Goal: Information Seeking & Learning: Check status

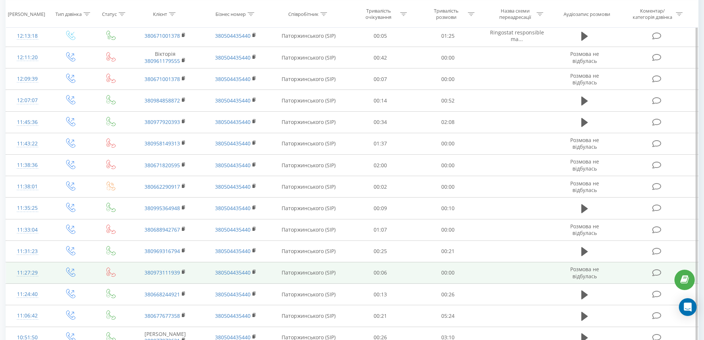
scroll to position [336, 0]
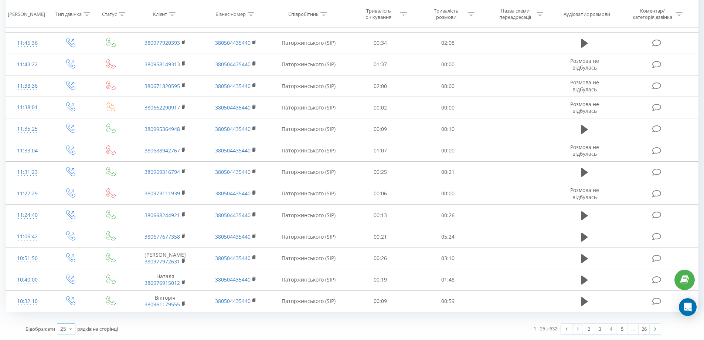
click at [68, 329] on icon at bounding box center [70, 329] width 11 height 14
click at [72, 320] on div "100" at bounding box center [66, 318] width 18 height 11
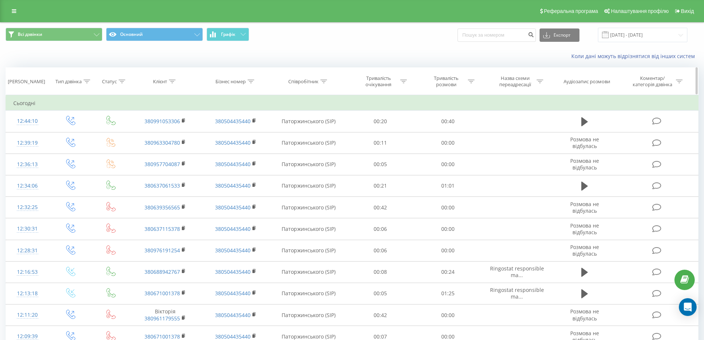
click at [323, 82] on icon at bounding box center [323, 81] width 7 height 4
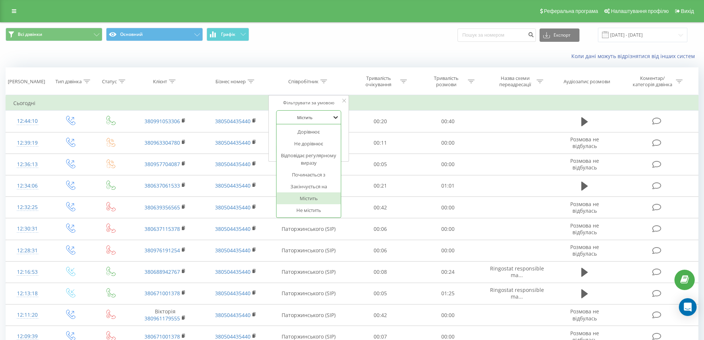
click at [336, 116] on icon at bounding box center [335, 116] width 7 height 7
click at [344, 102] on icon at bounding box center [344, 101] width 4 height 4
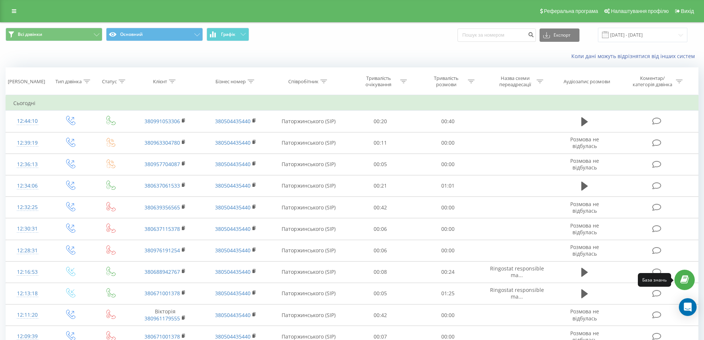
click at [685, 277] on icon at bounding box center [684, 279] width 9 height 7
click at [692, 304] on div "Open Intercom Messenger" at bounding box center [688, 307] width 20 height 20
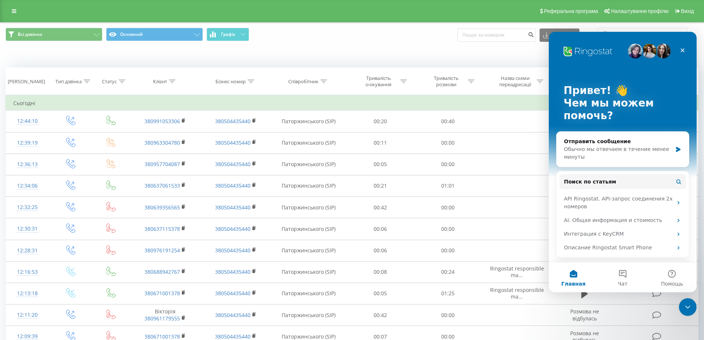
click at [487, 57] on div "Коли дані можуть відрізнятися вiд інших систем" at bounding box center [483, 55] width 439 height 7
click at [684, 49] on icon "Закрыть" at bounding box center [683, 50] width 4 height 4
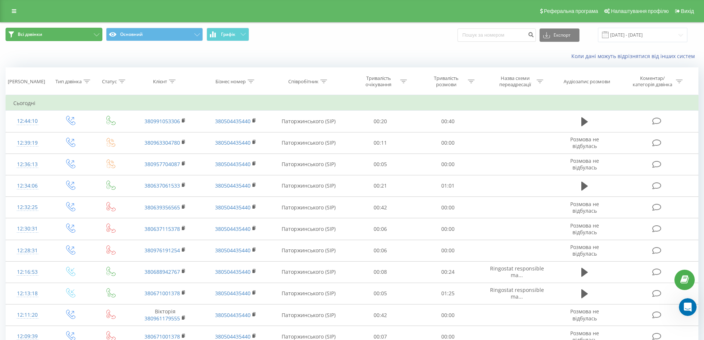
click at [101, 36] on button "Всі дзвінки" at bounding box center [54, 34] width 97 height 13
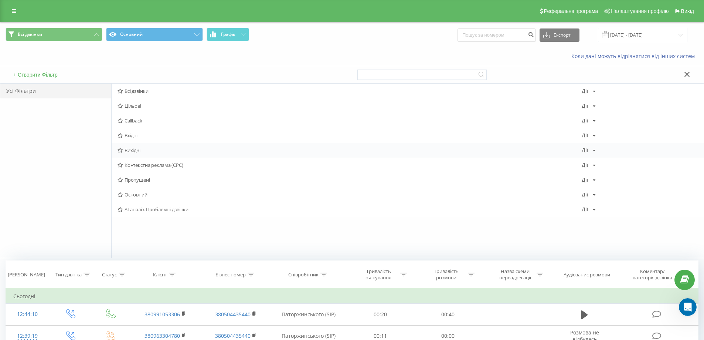
click at [140, 153] on span "Вихідні" at bounding box center [350, 149] width 464 height 5
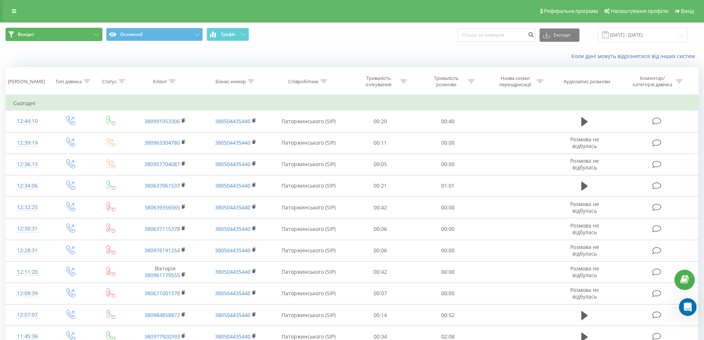
click at [45, 38] on button "Вихідні" at bounding box center [54, 34] width 97 height 13
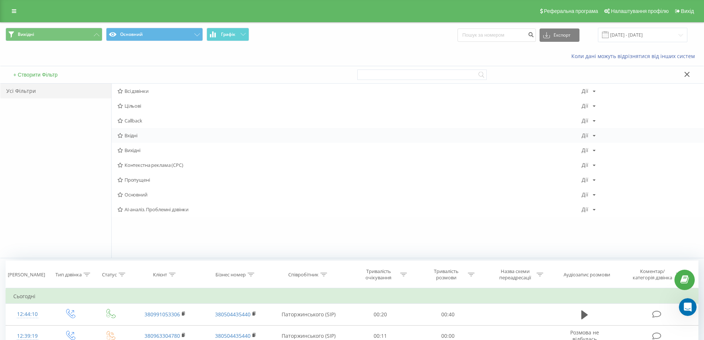
click at [140, 133] on span "Вхідні" at bounding box center [350, 135] width 464 height 5
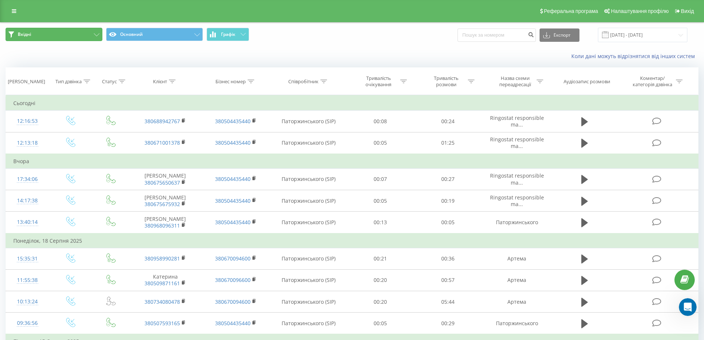
click at [99, 32] on button "Вхідні" at bounding box center [54, 34] width 97 height 13
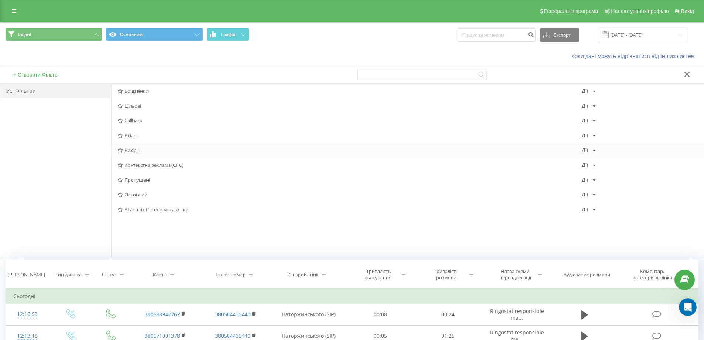
click at [139, 147] on span "Вихідні" at bounding box center [350, 149] width 464 height 5
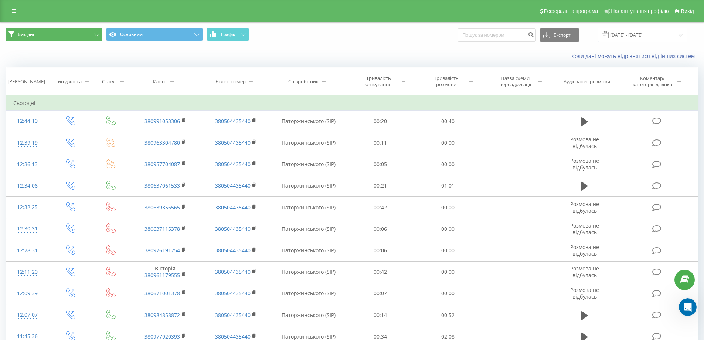
click at [88, 35] on button "Вихідні" at bounding box center [54, 34] width 97 height 13
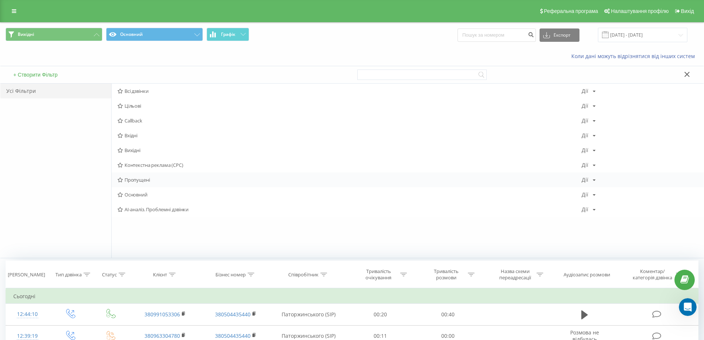
click at [131, 178] on span "Пропущені" at bounding box center [350, 179] width 464 height 5
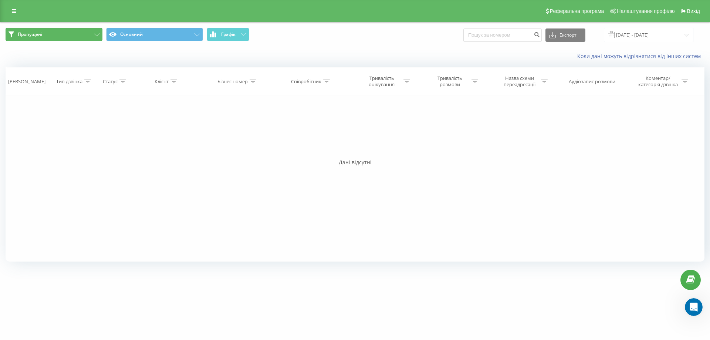
click at [98, 34] on icon at bounding box center [97, 34] width 6 height 3
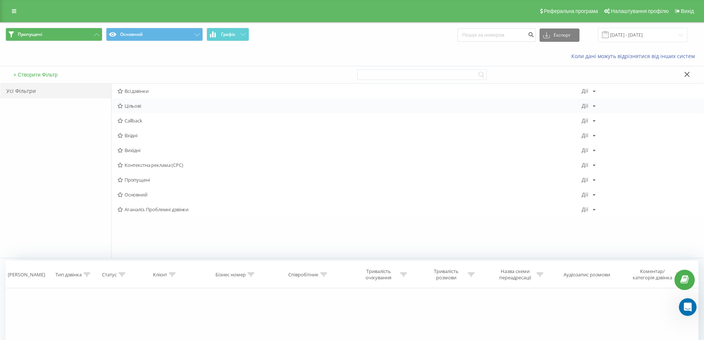
click at [156, 102] on div "Цільові [PERSON_NAME] Копіювати Видалити За замовчуванням Поділитися" at bounding box center [408, 105] width 592 height 15
click at [133, 105] on span "Цільові" at bounding box center [350, 105] width 464 height 5
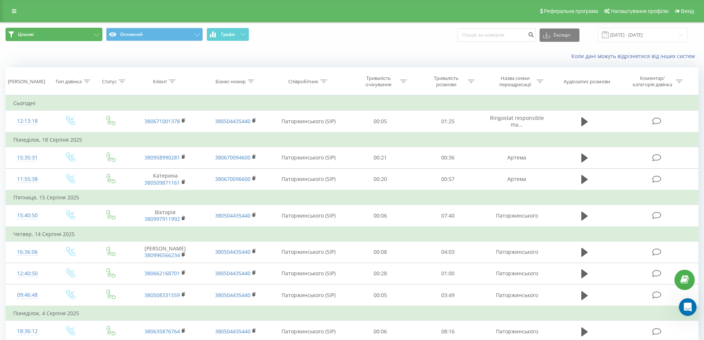
click at [92, 32] on button "Цільові" at bounding box center [54, 34] width 97 height 13
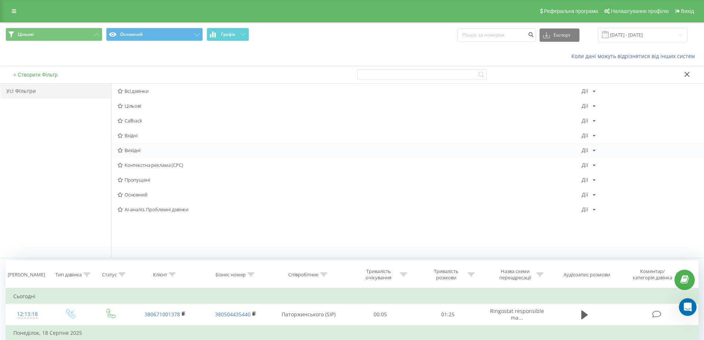
click at [157, 145] on div "Вихідні [PERSON_NAME] Копіювати Видалити За замовчуванням Поділитися" at bounding box center [408, 150] width 592 height 15
click at [132, 149] on span "Вихідні" at bounding box center [350, 149] width 464 height 5
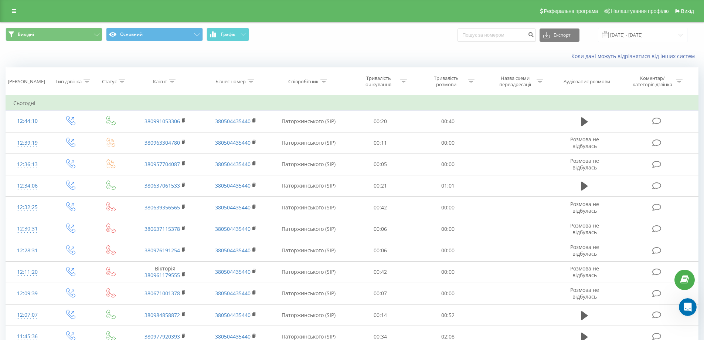
click at [59, 43] on div "Вихідні Основний Графік Експорт .csv .xls .xlsx [DATE] - [DATE]" at bounding box center [351, 35] width 703 height 25
click at [62, 39] on button "Вихідні" at bounding box center [54, 34] width 97 height 13
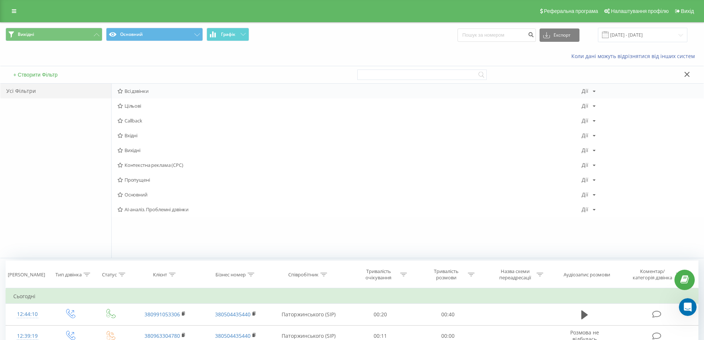
click at [171, 93] on span "Всі дзвінки" at bounding box center [350, 90] width 464 height 5
